Goal: Information Seeking & Learning: Learn about a topic

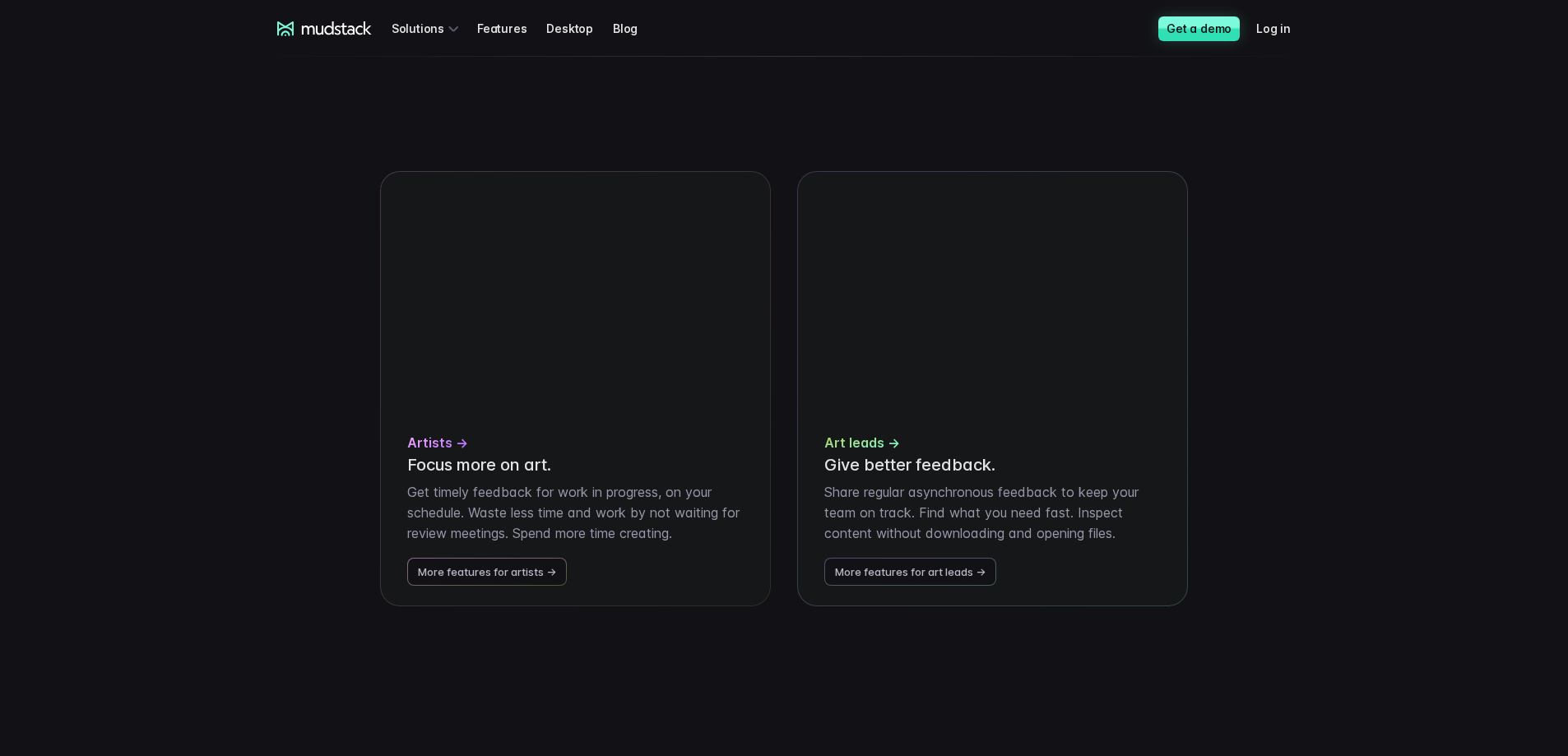
scroll to position [3125, 0]
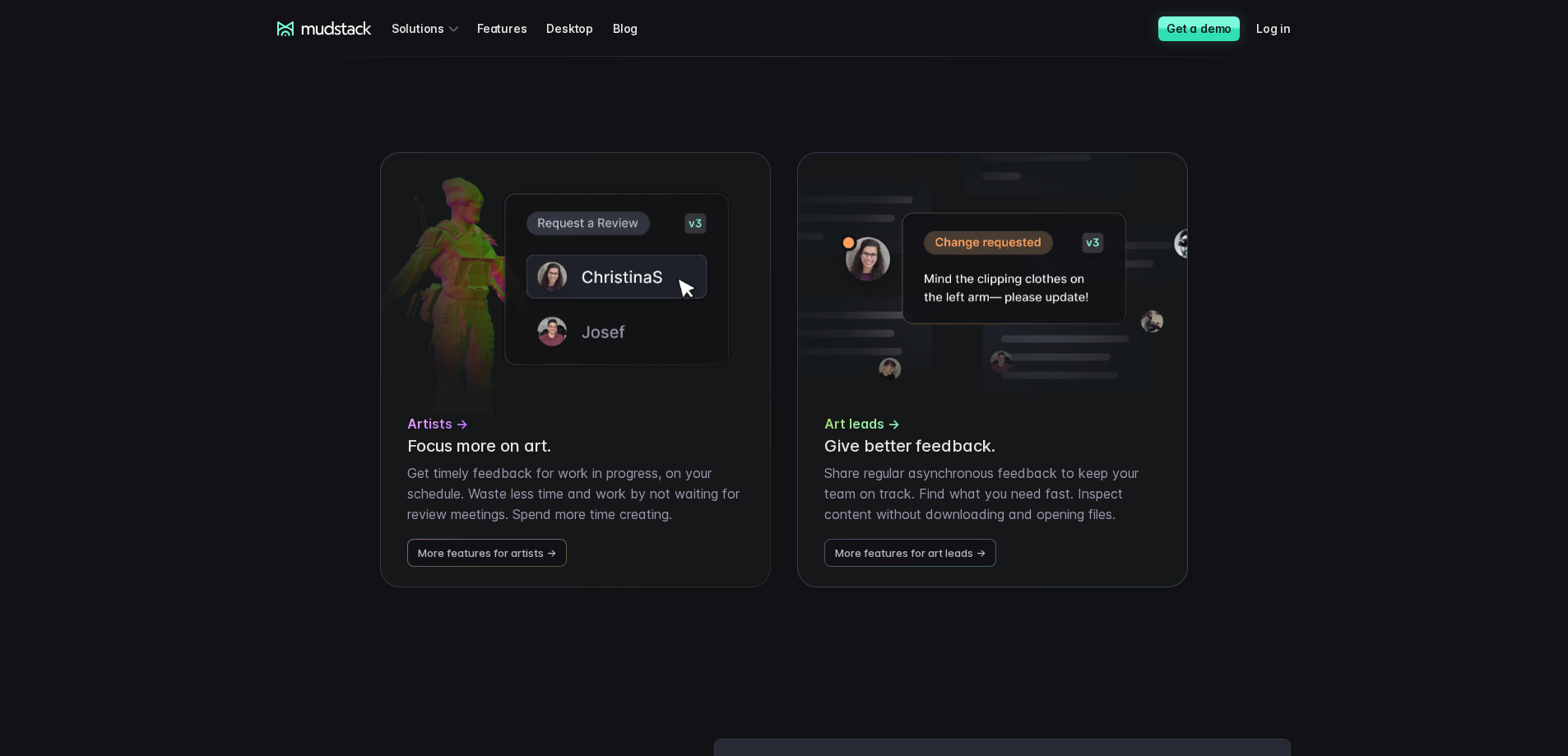
drag, startPoint x: 1412, startPoint y: 396, endPoint x: 1381, endPoint y: 390, distance: 31.6
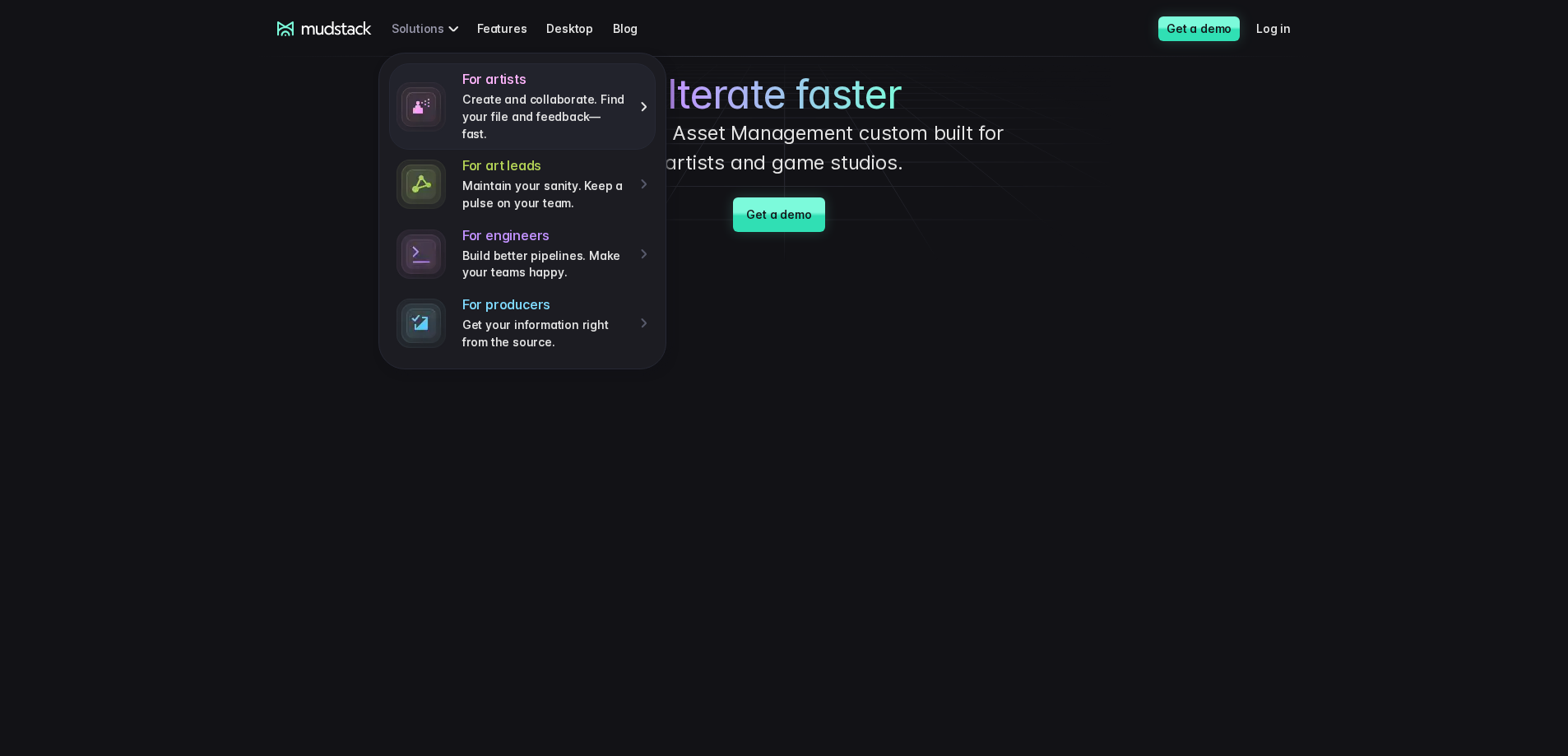
scroll to position [0, 0]
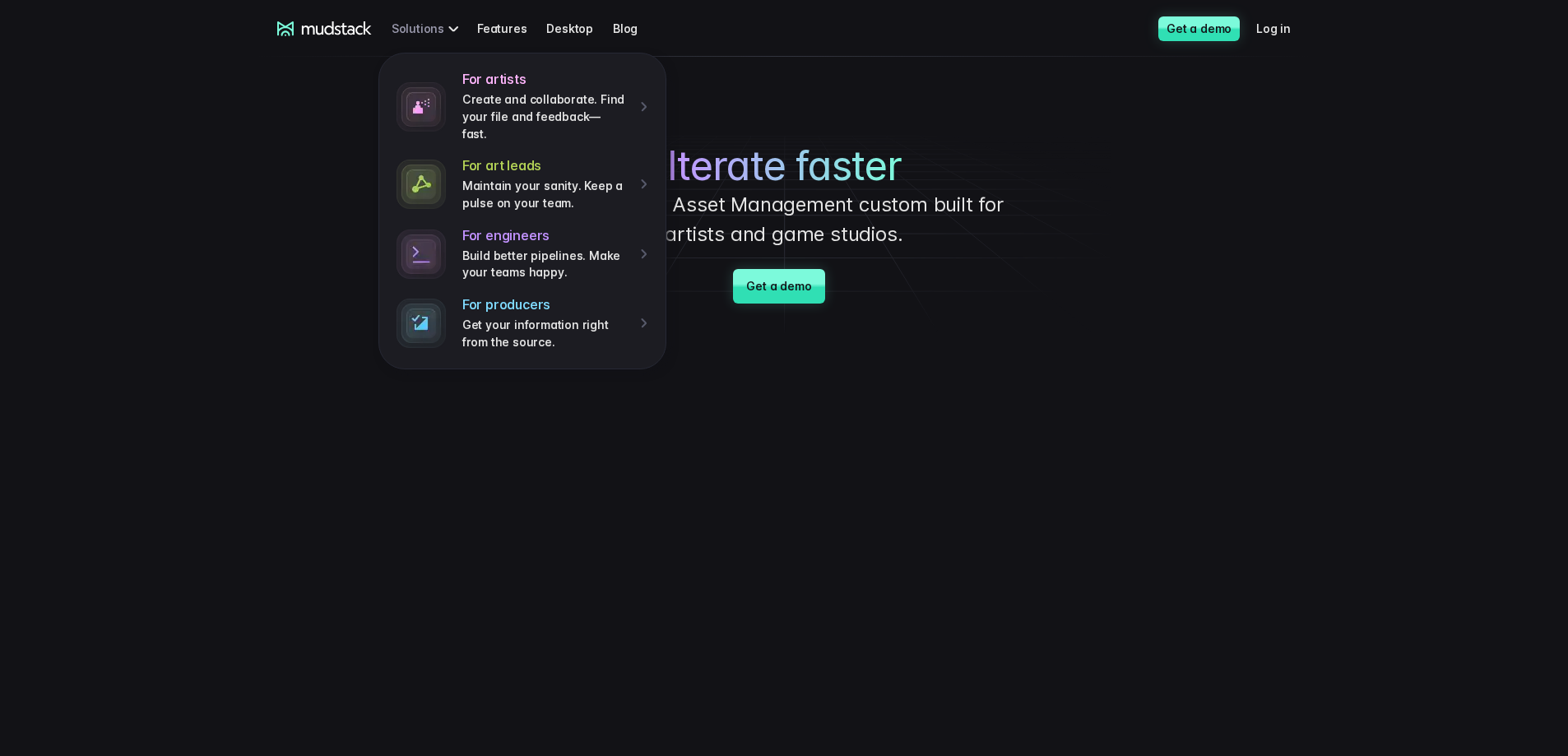
click at [329, 28] on icon at bounding box center [324, 29] width 94 height 15
click at [620, 178] on p "Maintain your sanity. Keep a pulse on your team." at bounding box center [545, 194] width 166 height 33
